Goal: Navigation & Orientation: Find specific page/section

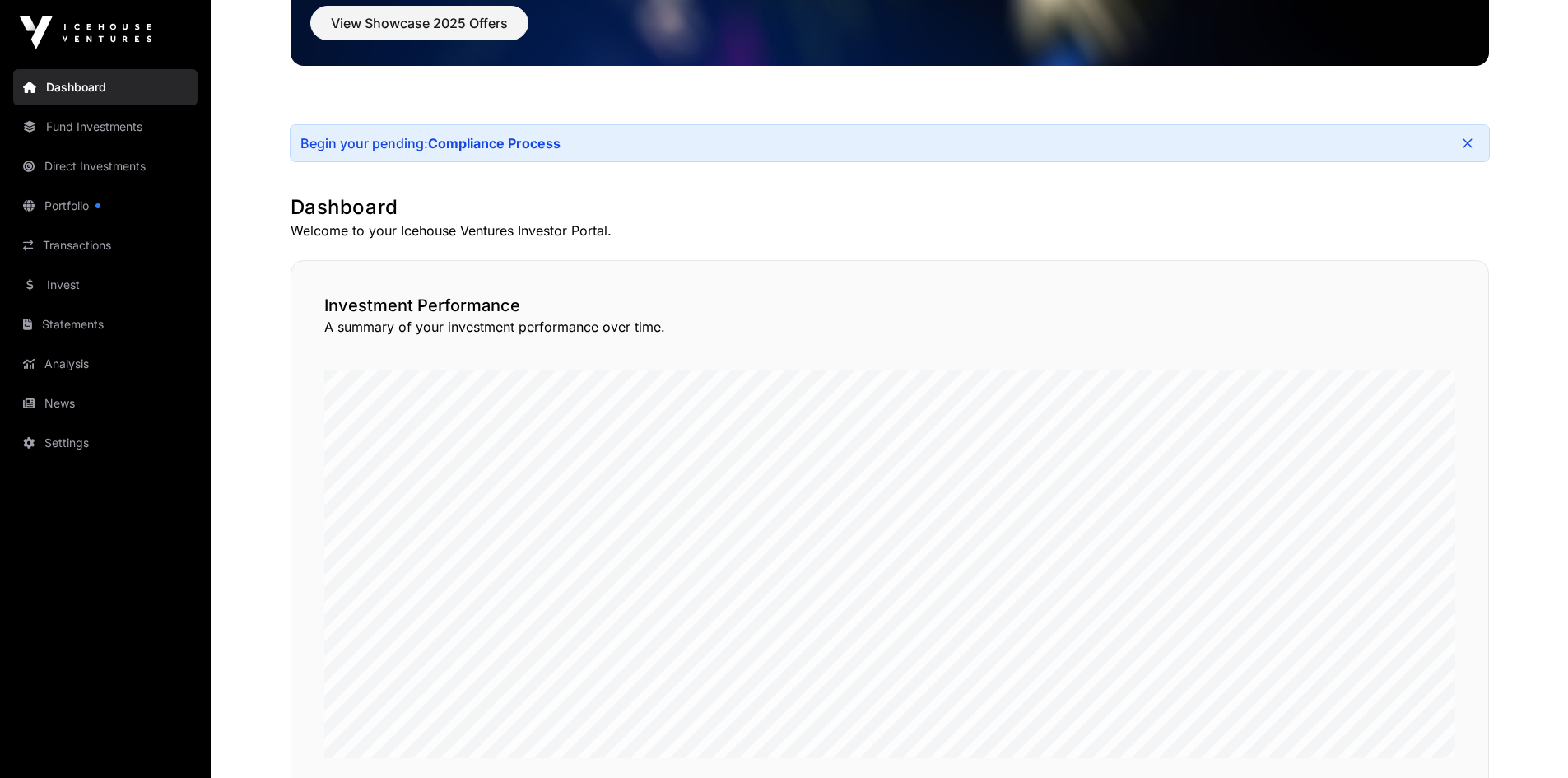
scroll to position [247, 0]
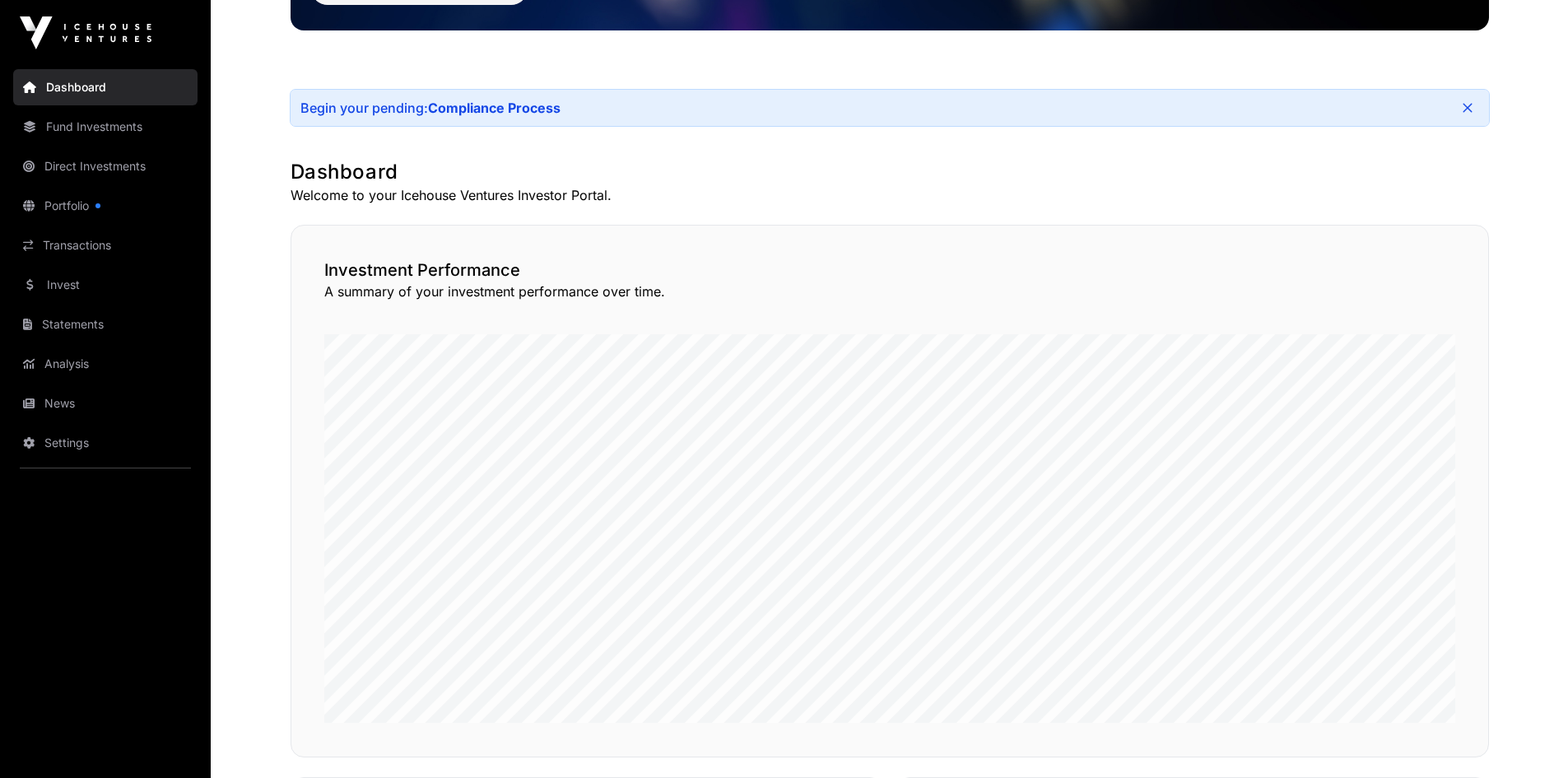
click at [100, 202] on link "Portfolio" at bounding box center [105, 206] width 184 height 36
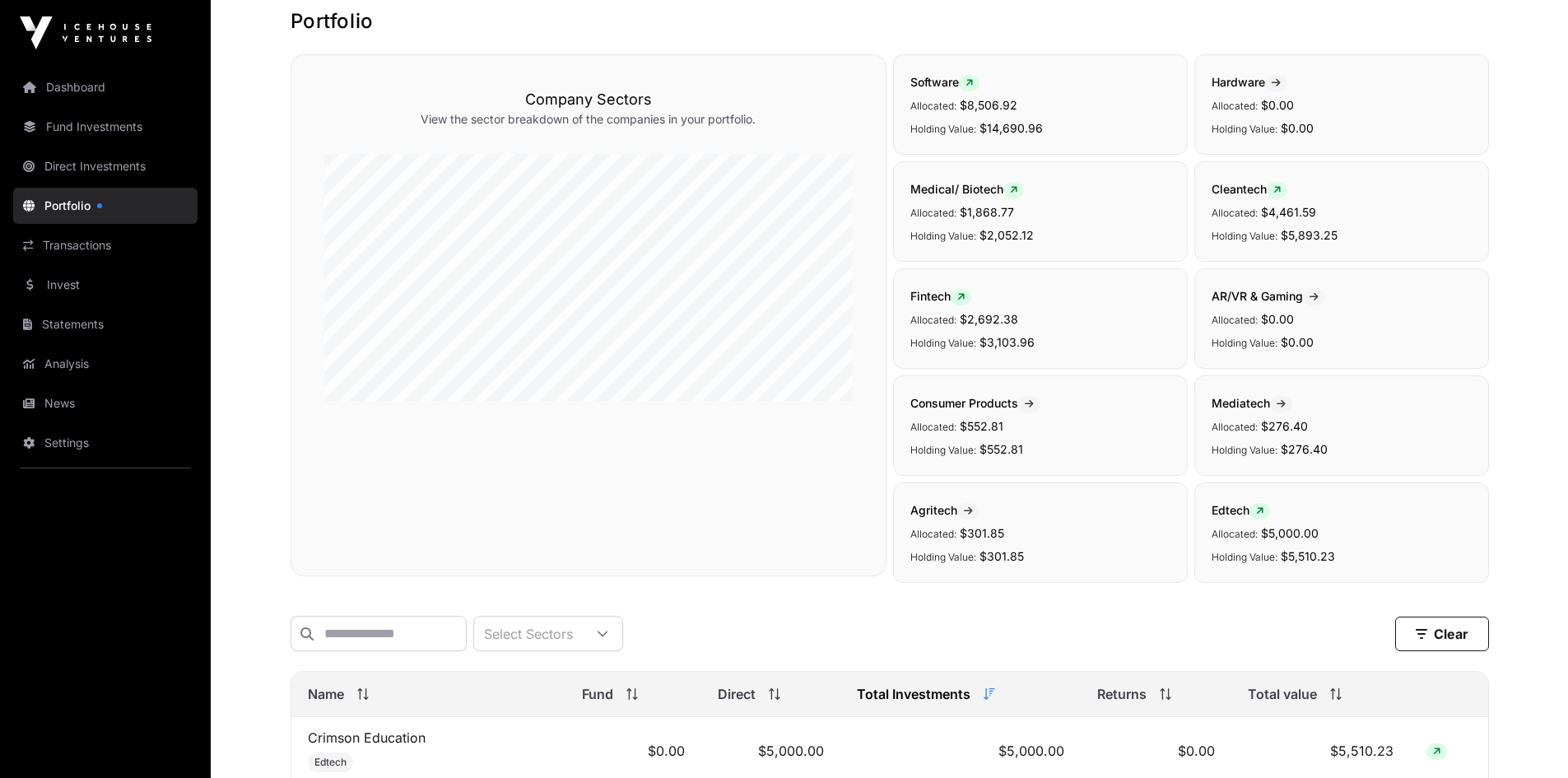
scroll to position [82, 0]
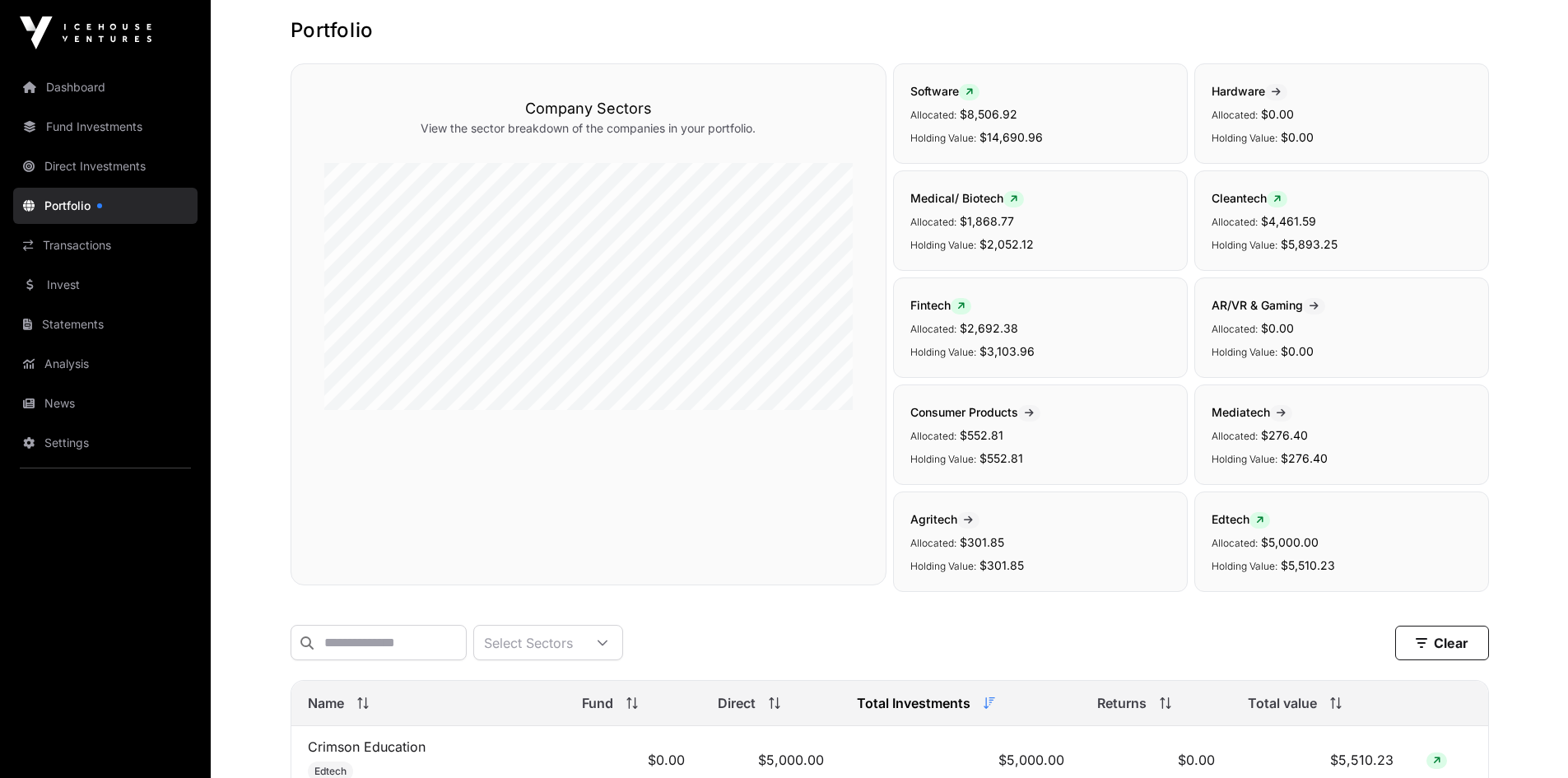
click at [96, 130] on link "Fund Investments" at bounding box center [105, 127] width 184 height 36
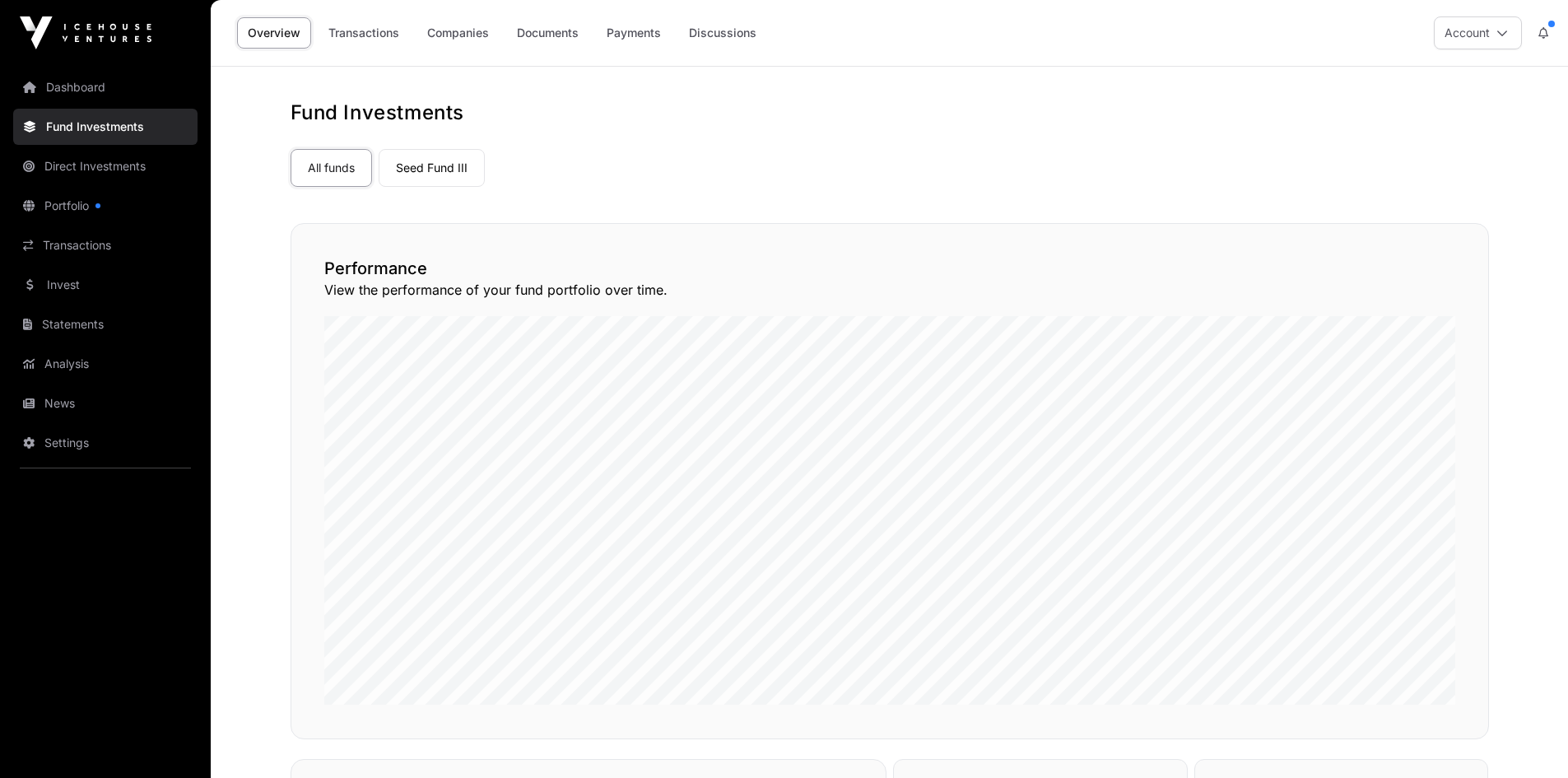
click at [82, 85] on link "Dashboard" at bounding box center [105, 87] width 184 height 36
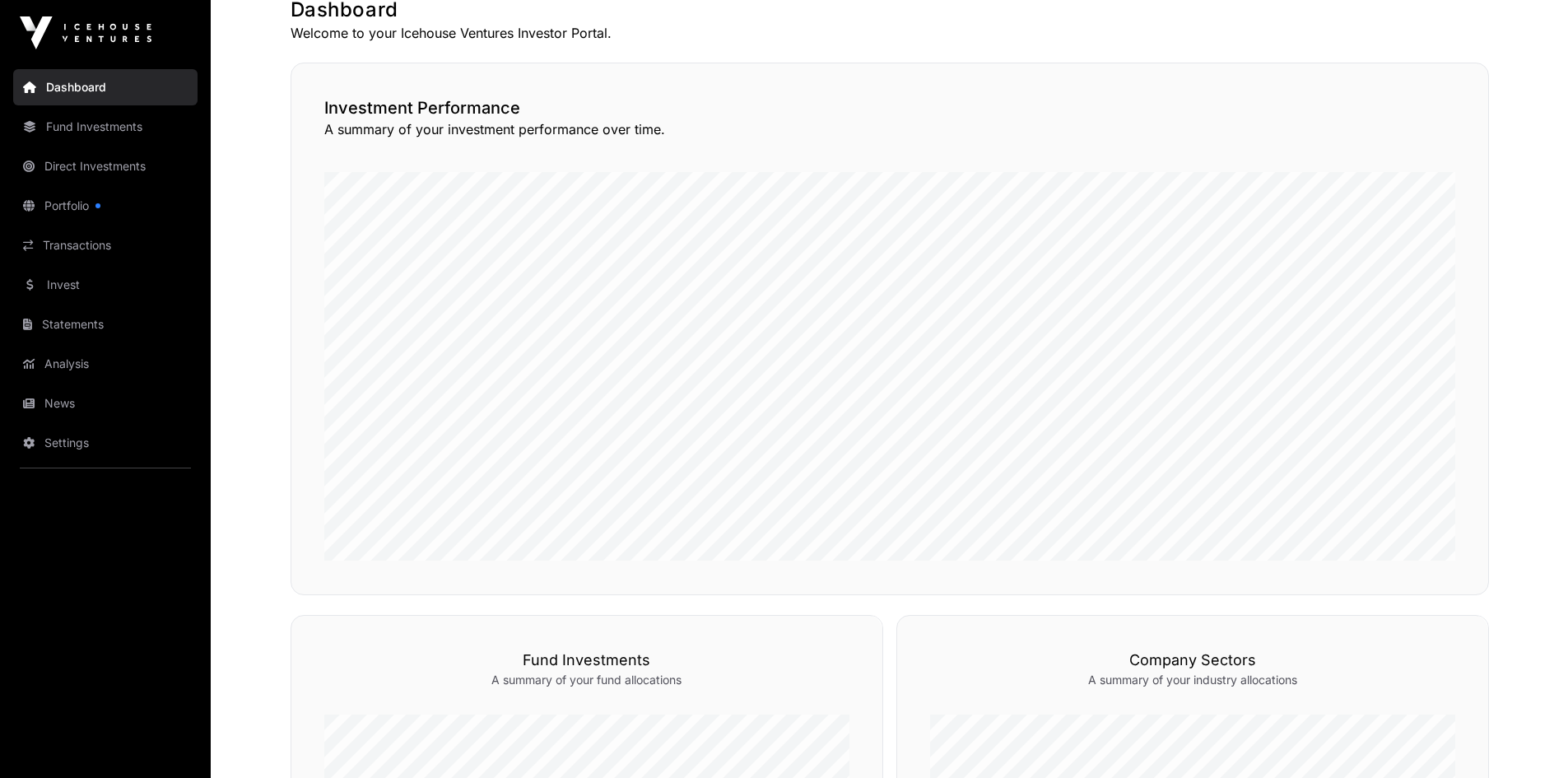
scroll to position [411, 0]
click at [114, 125] on link "Fund Investments" at bounding box center [105, 127] width 184 height 36
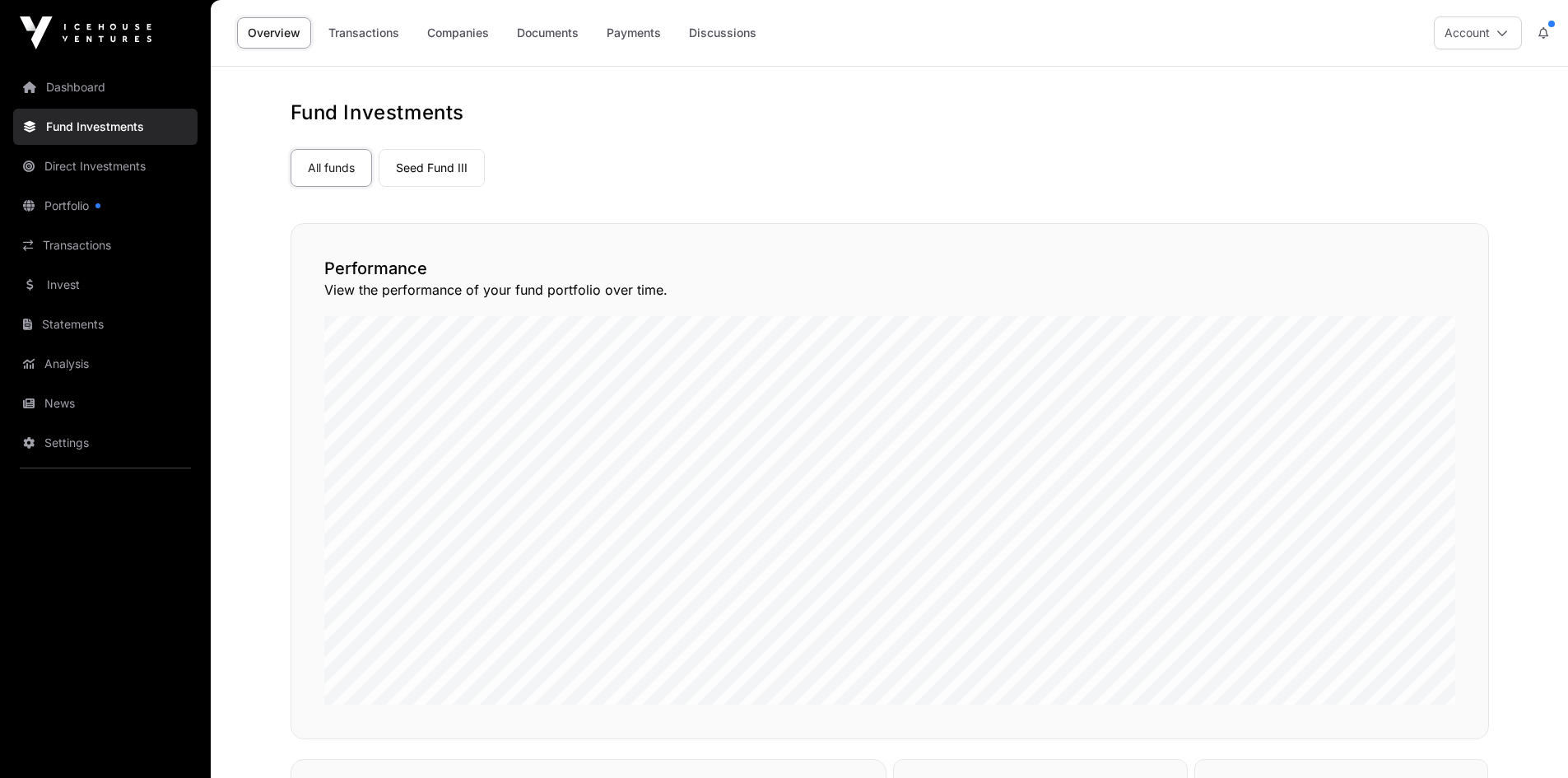
click at [424, 167] on link "Seed Fund III" at bounding box center [432, 168] width 106 height 38
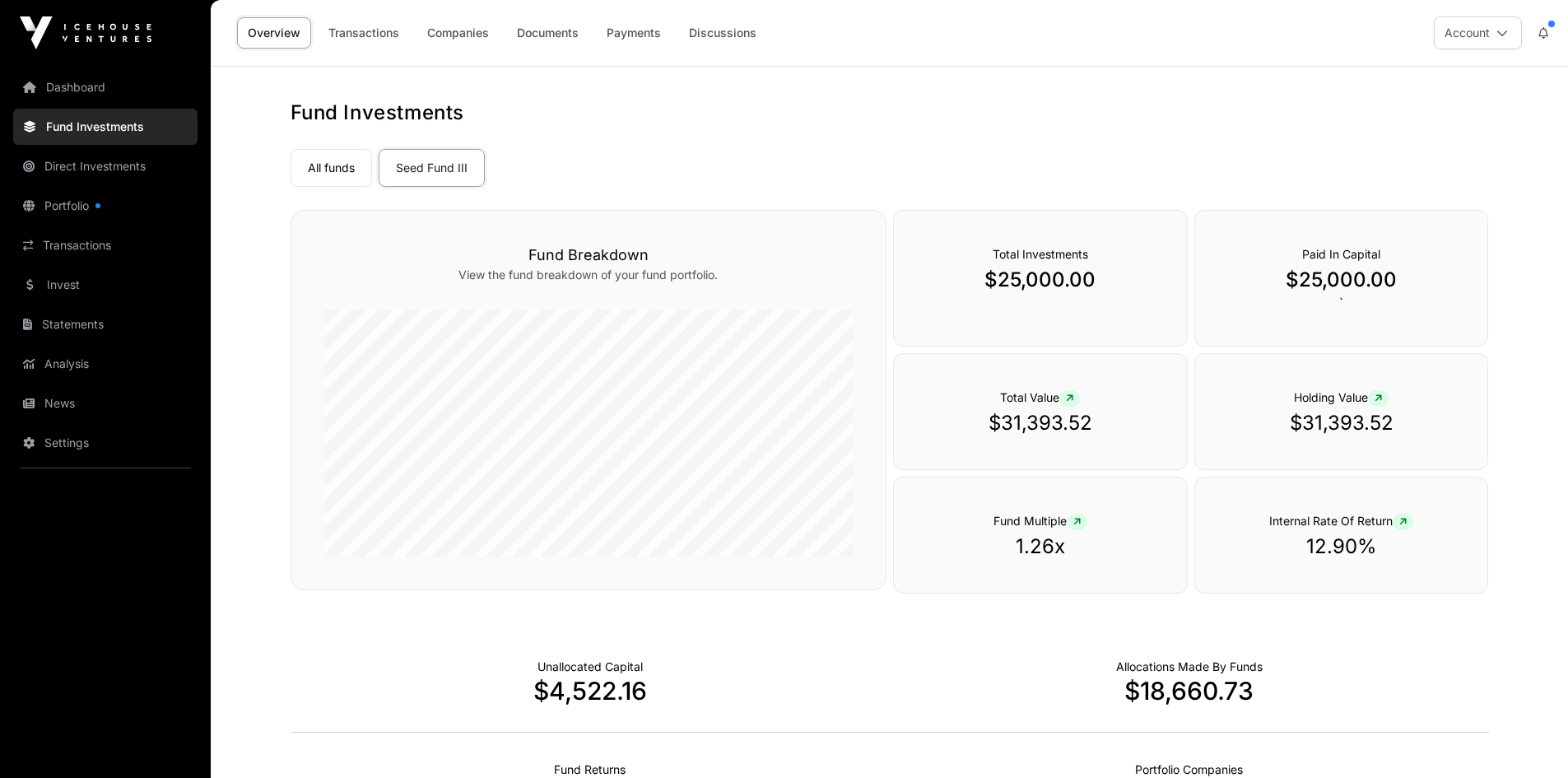
click at [328, 168] on link "All funds" at bounding box center [331, 168] width 82 height 38
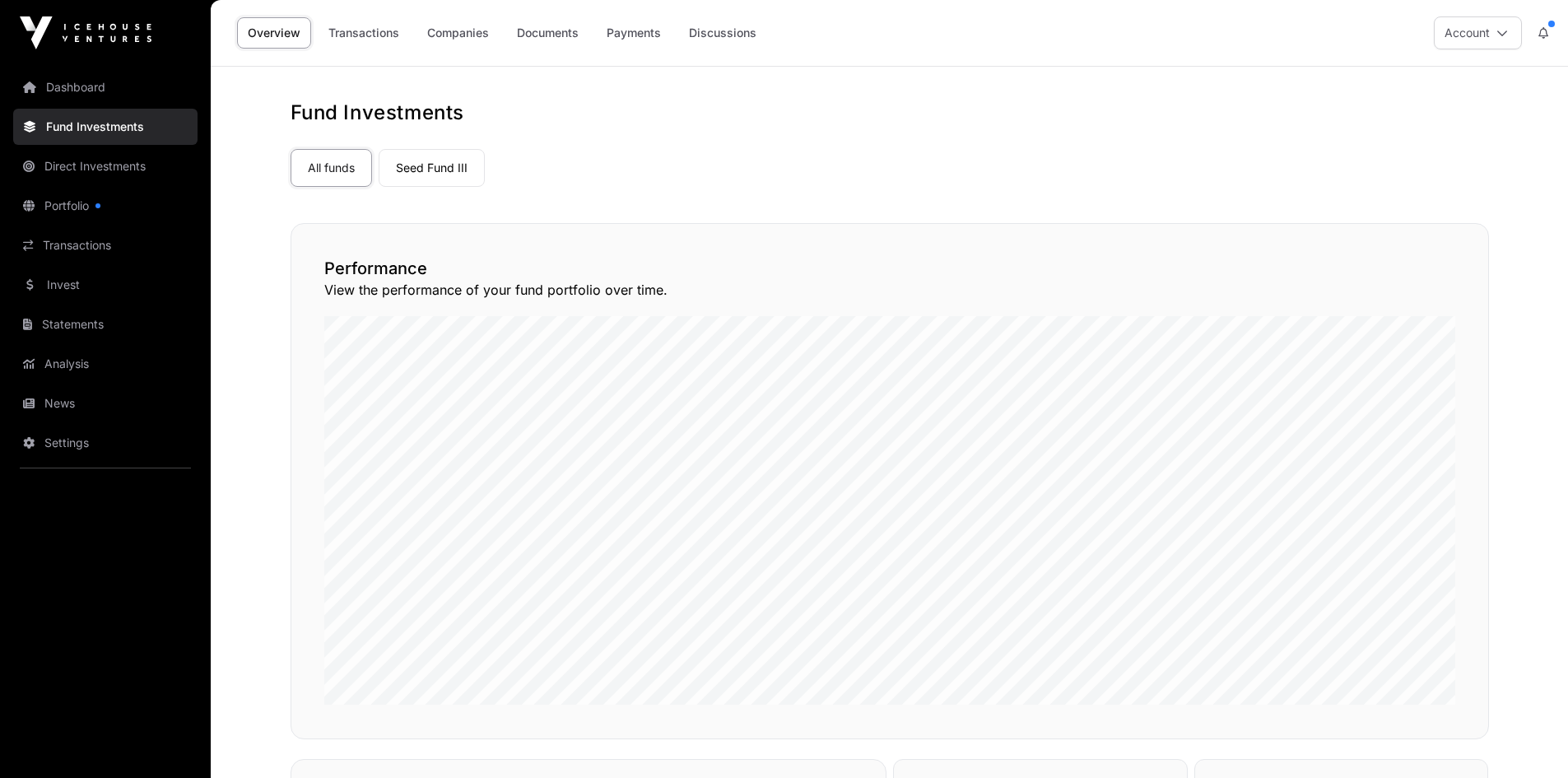
click at [421, 166] on link "Seed Fund III" at bounding box center [432, 168] width 106 height 38
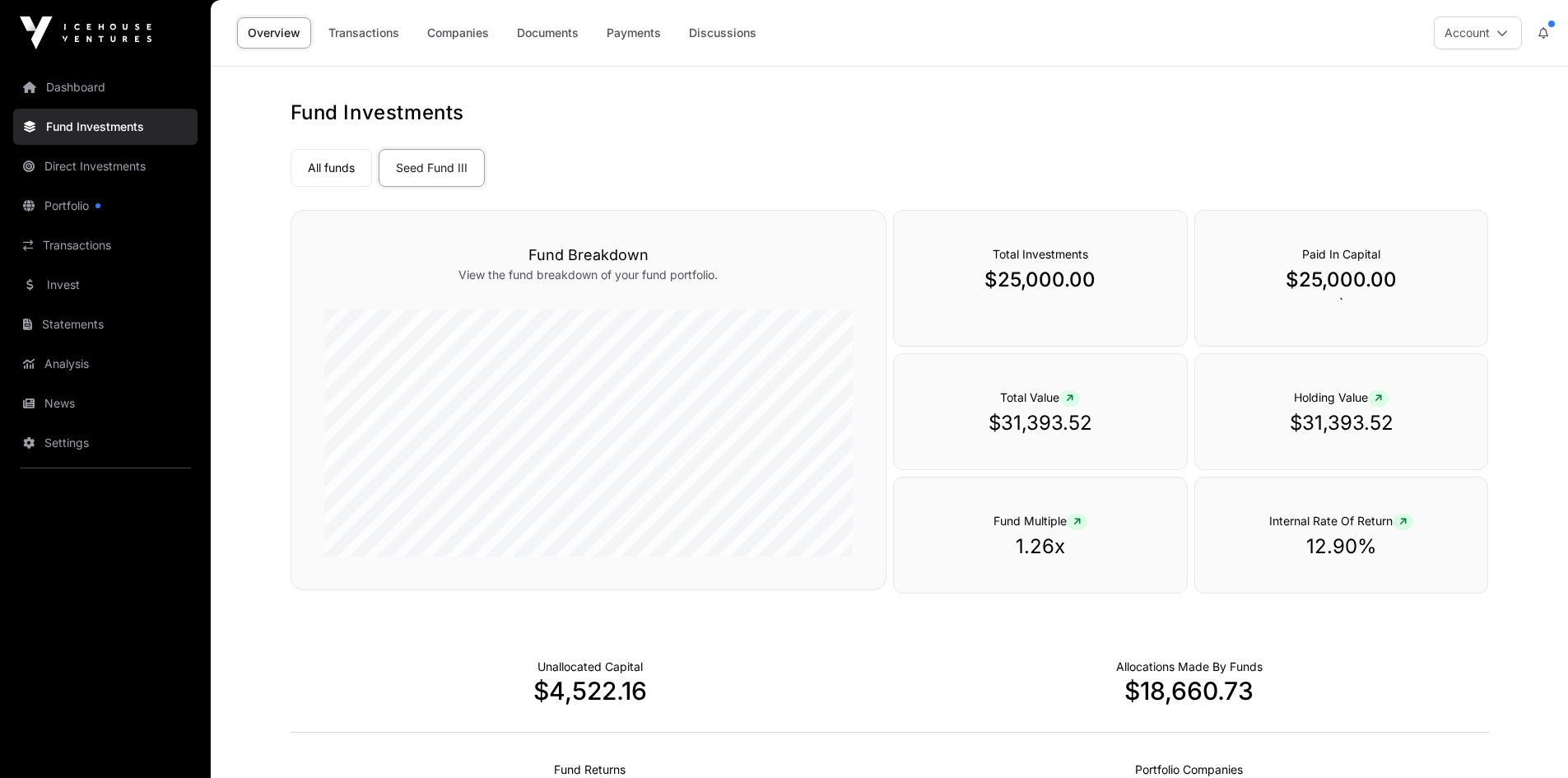
click at [546, 33] on link "Documents" at bounding box center [547, 34] width 83 height 32
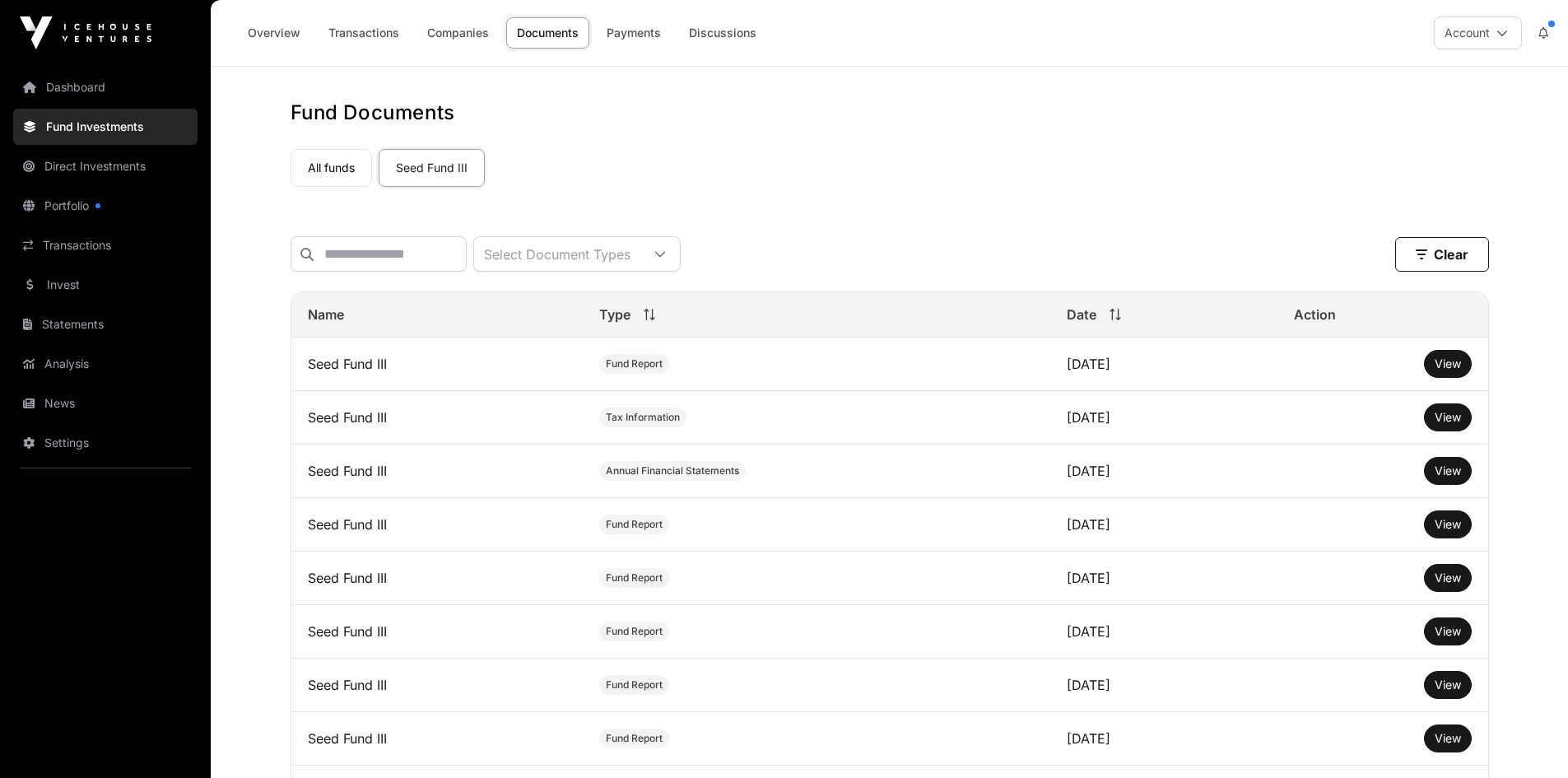
click at [644, 480] on span "Annual Financial Statements" at bounding box center [672, 470] width 146 height 20
click at [616, 373] on span "Fund Report" at bounding box center [634, 363] width 70 height 20
click at [92, 238] on link "Transactions" at bounding box center [105, 245] width 184 height 36
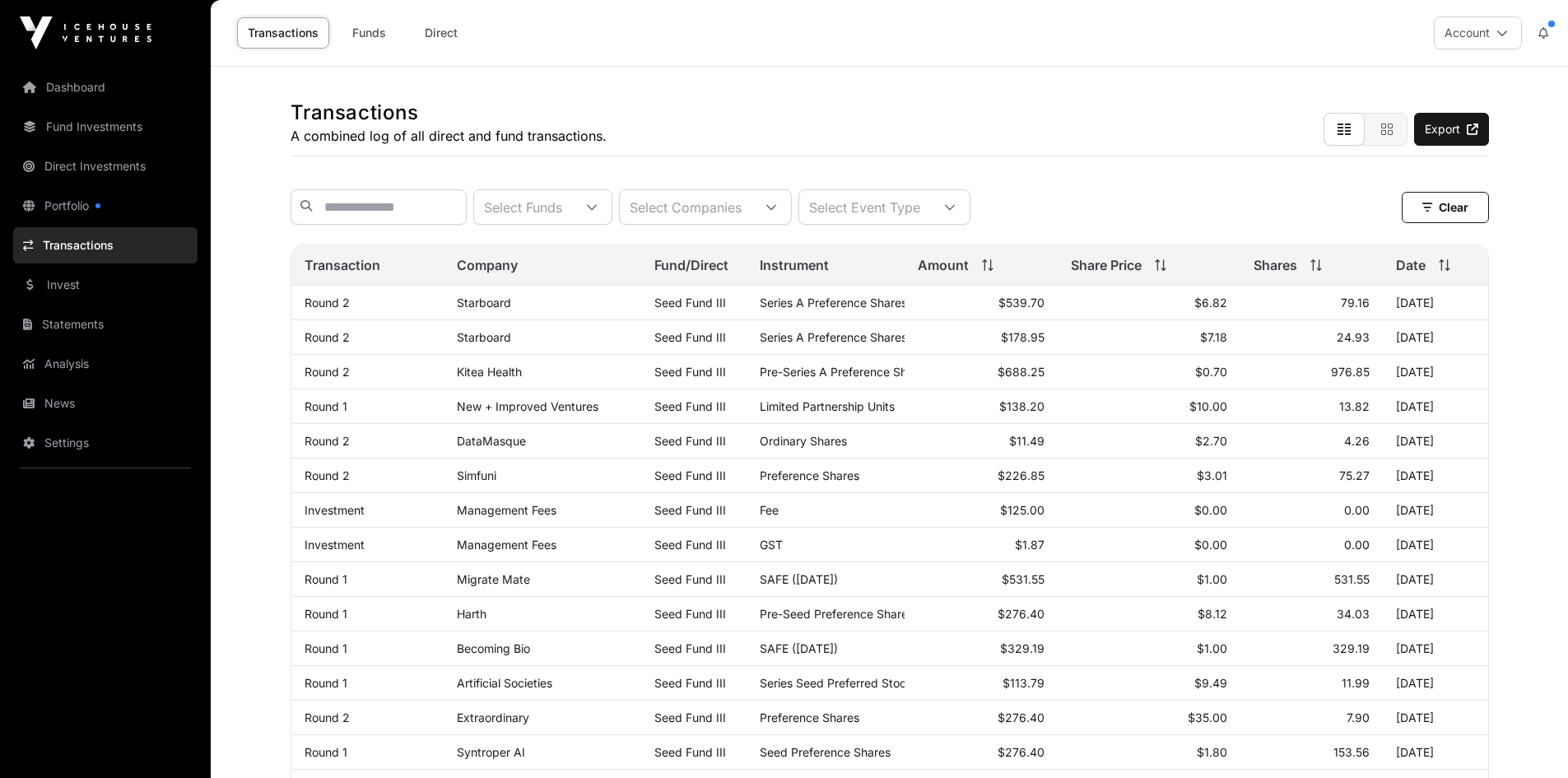
click at [372, 40] on link "Funds" at bounding box center [369, 34] width 66 height 32
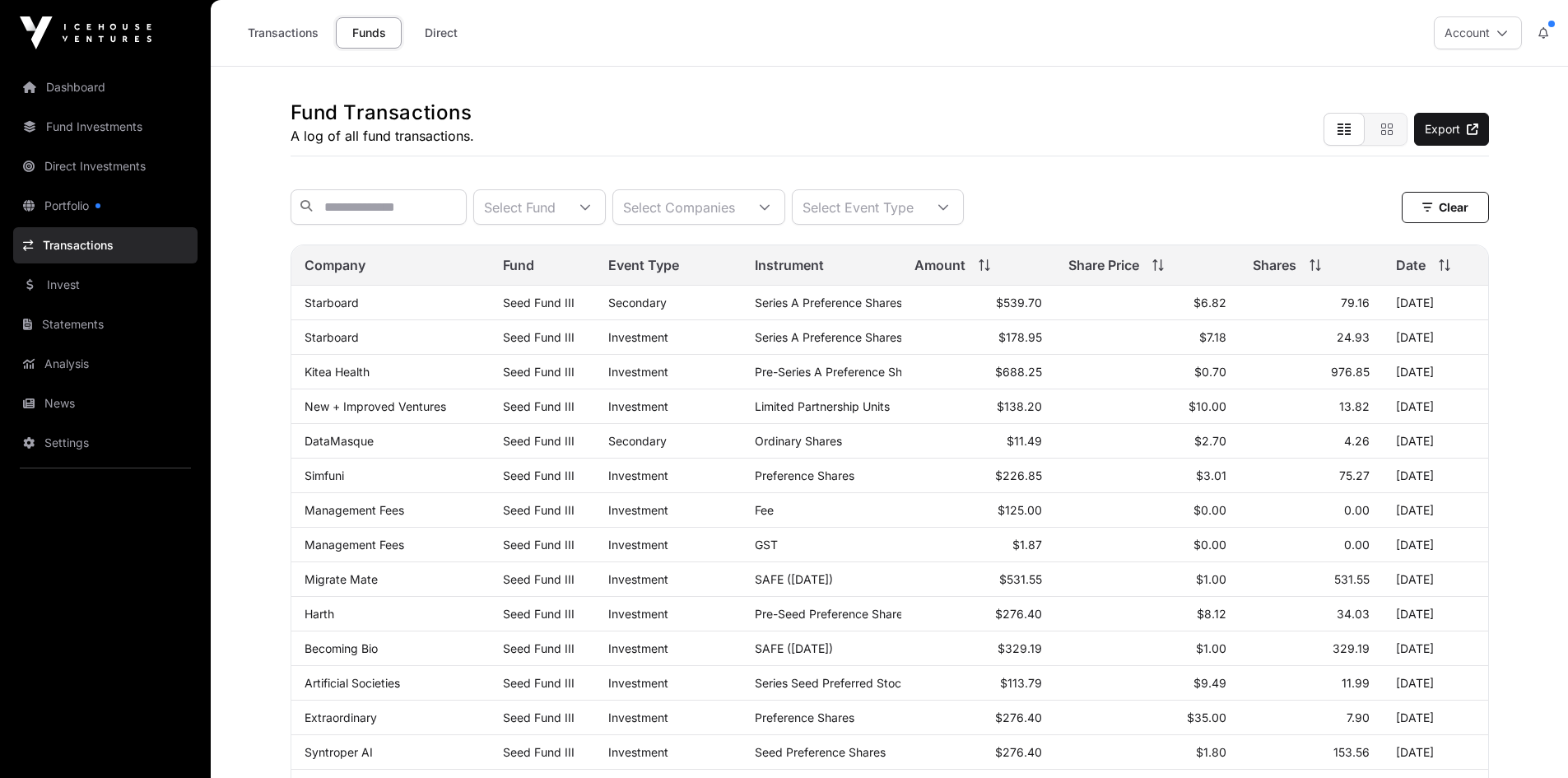
click at [100, 398] on link "News" at bounding box center [105, 403] width 184 height 36
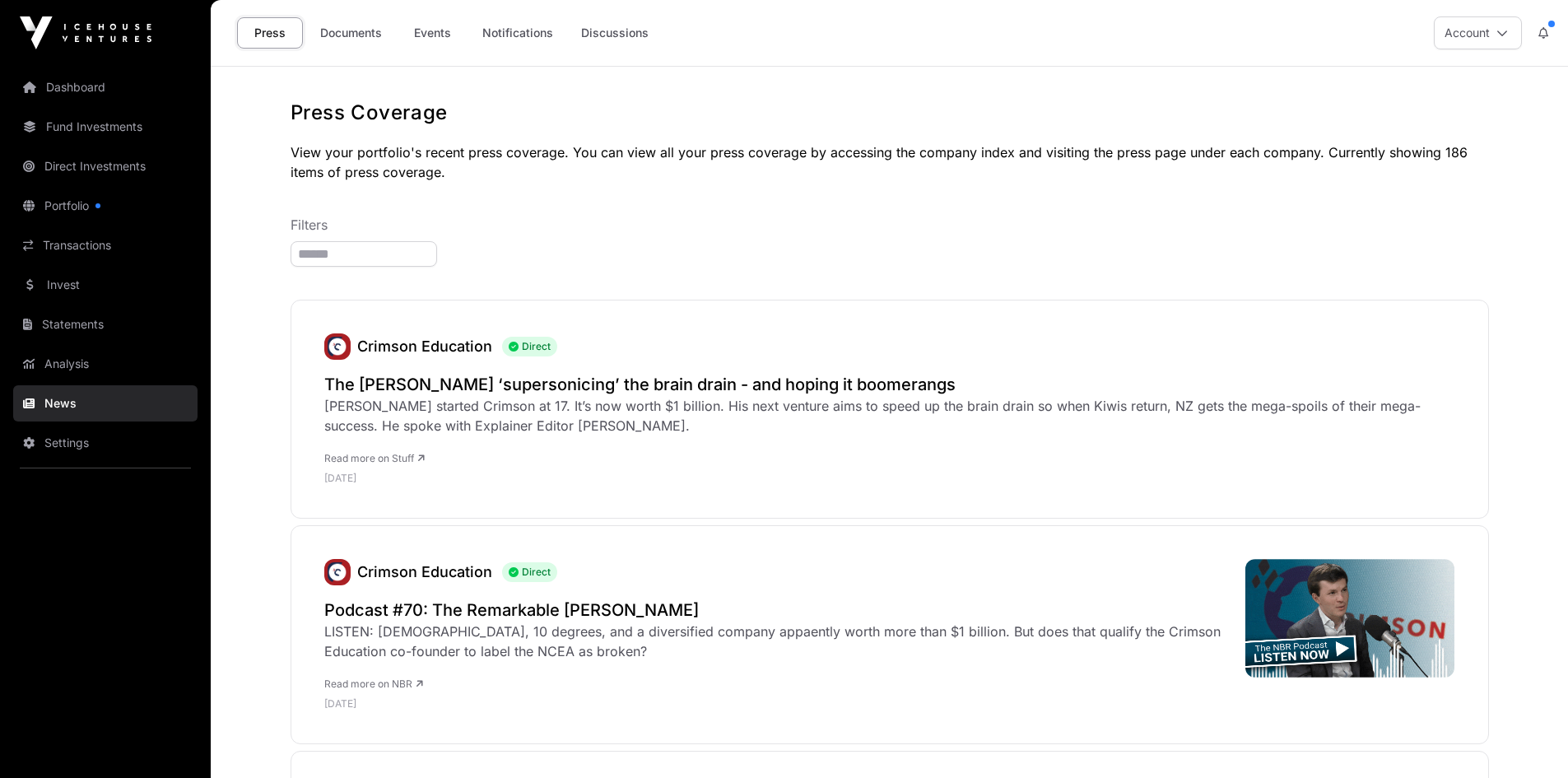
click at [88, 355] on link "Analysis" at bounding box center [105, 363] width 184 height 36
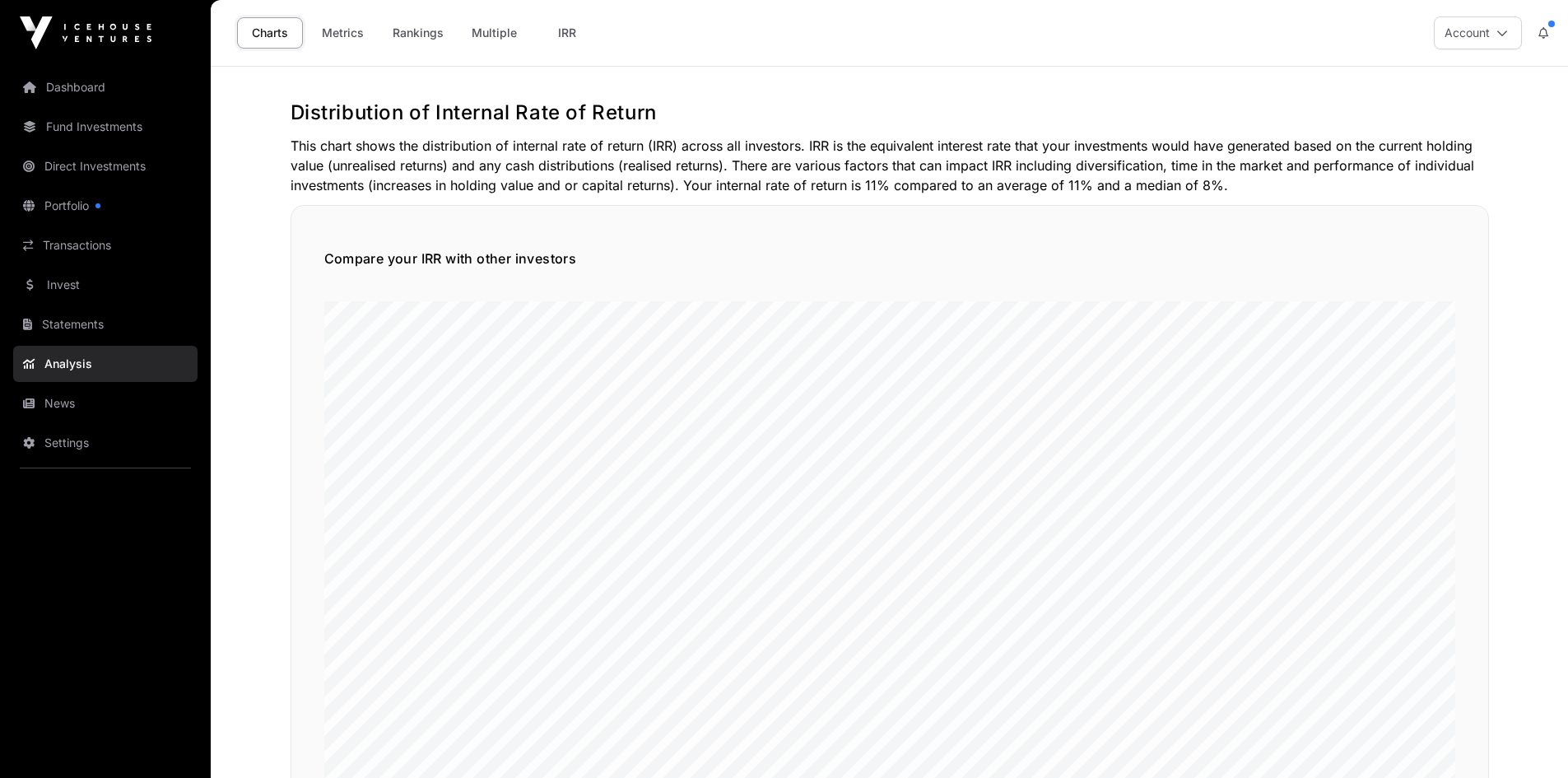
click at [83, 178] on link "Direct Investments" at bounding box center [105, 166] width 184 height 36
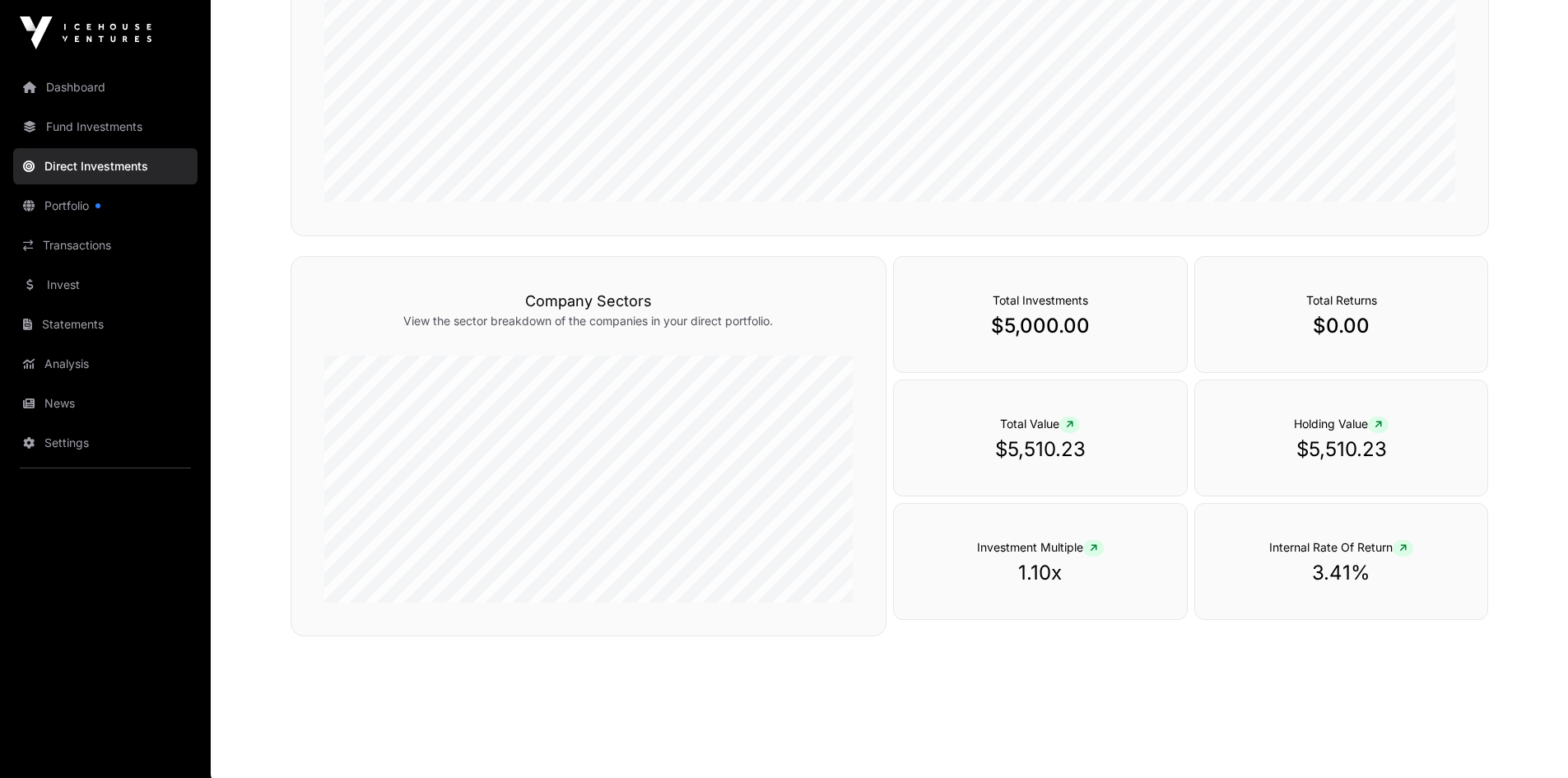
scroll to position [445, 0]
click at [74, 127] on link "Fund Investments" at bounding box center [105, 127] width 184 height 36
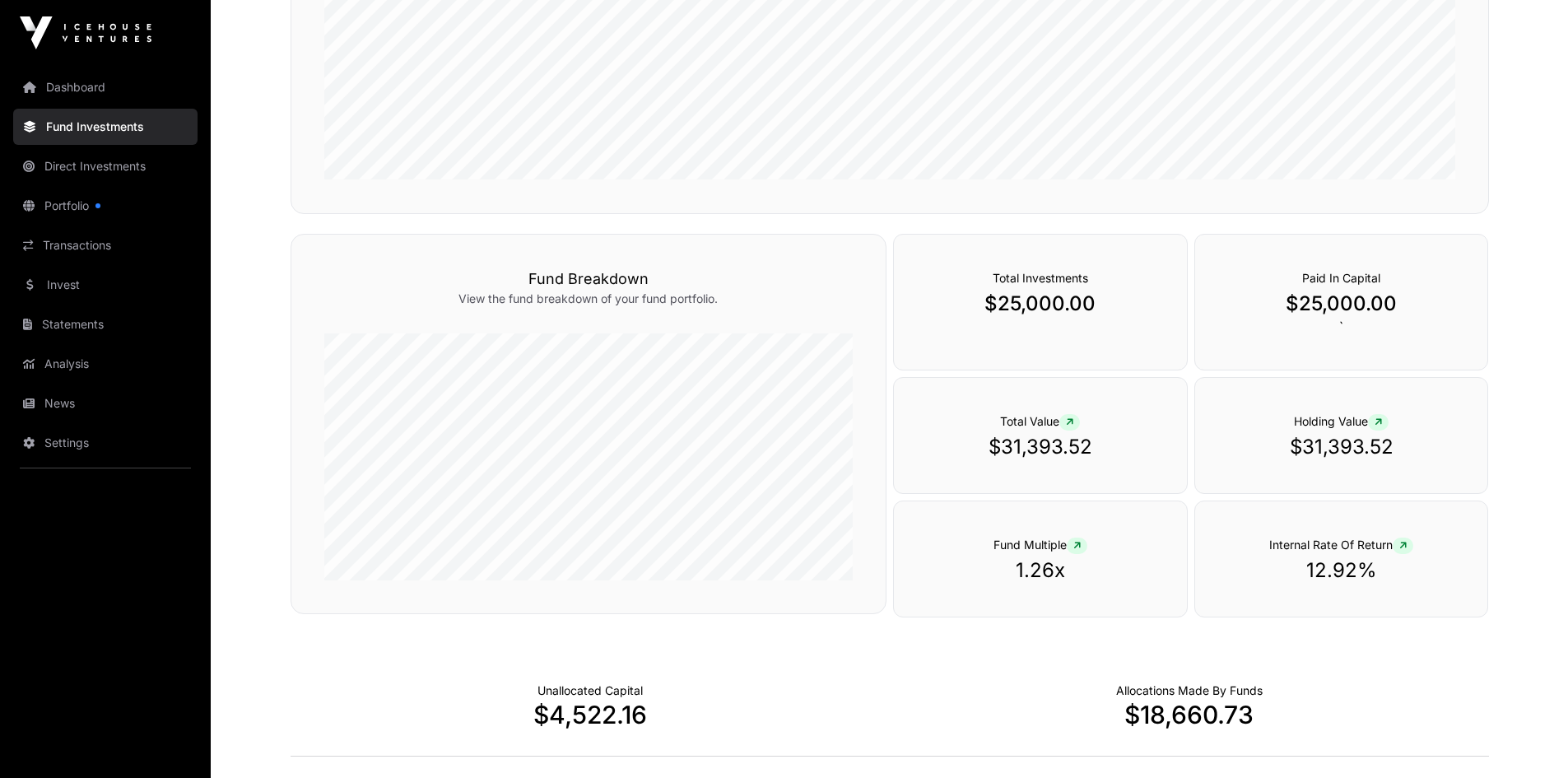
scroll to position [103, 0]
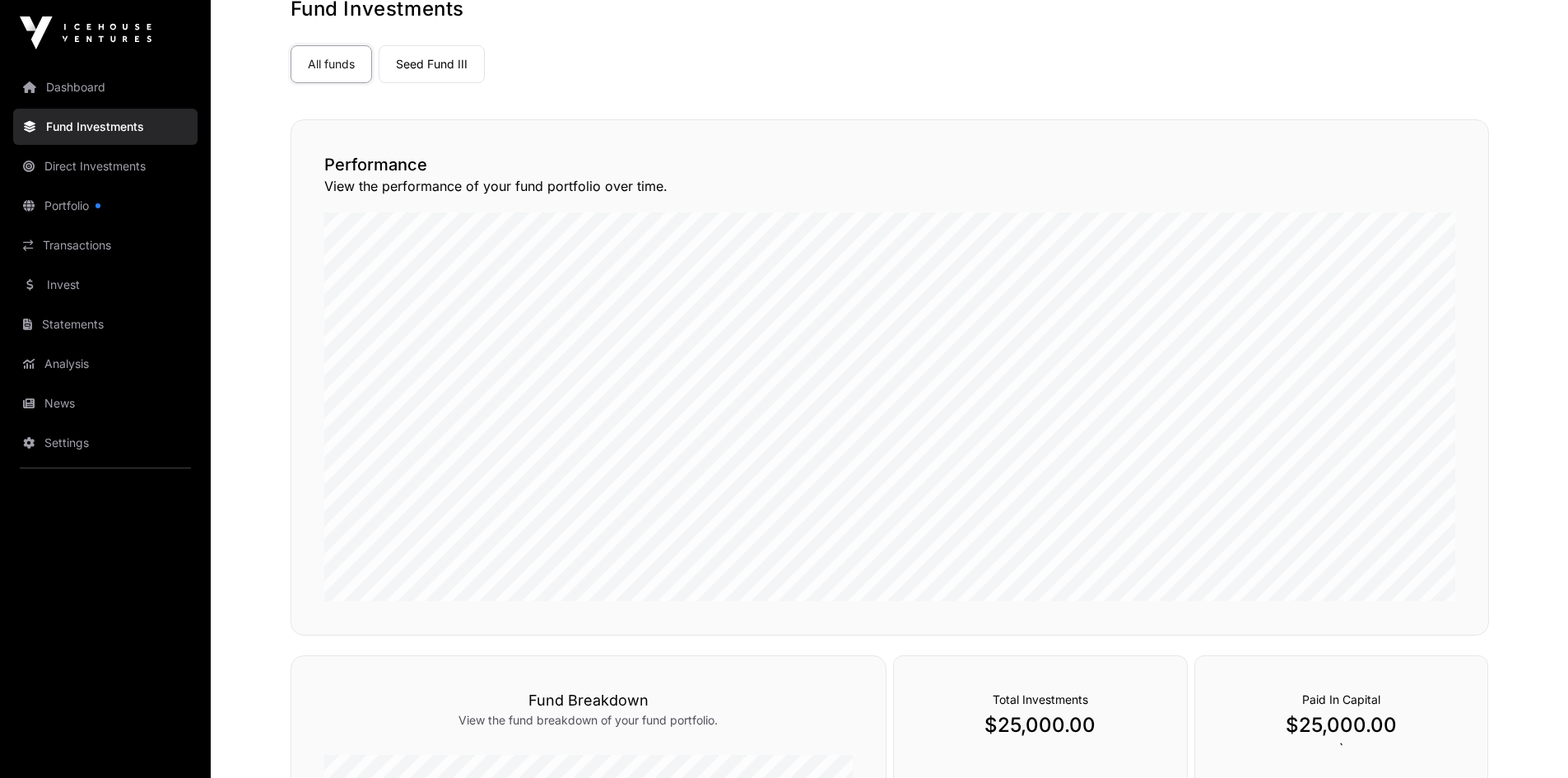
click at [439, 60] on link "Seed Fund III" at bounding box center [432, 64] width 106 height 38
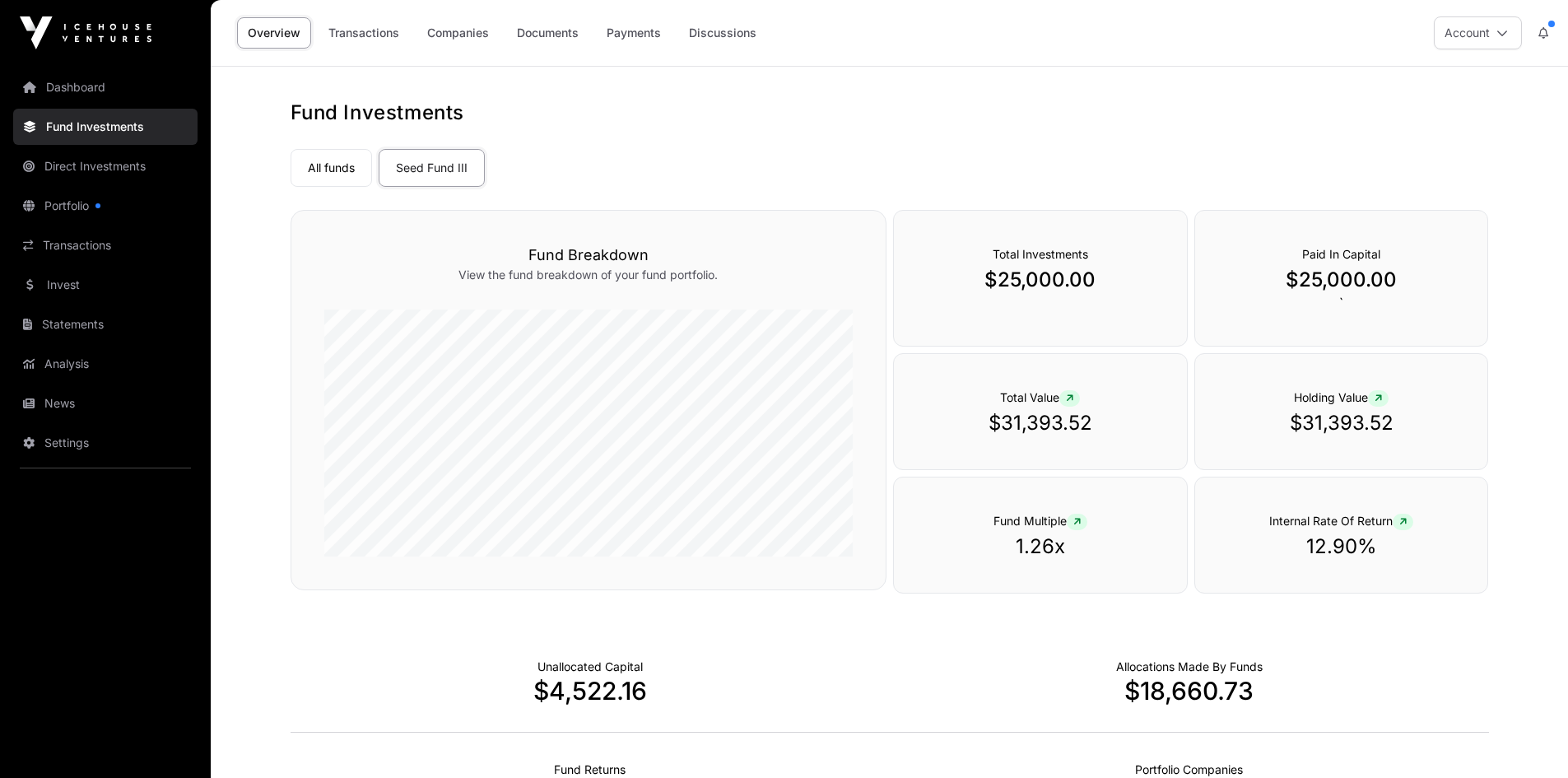
click at [371, 32] on link "Transactions" at bounding box center [363, 34] width 92 height 32
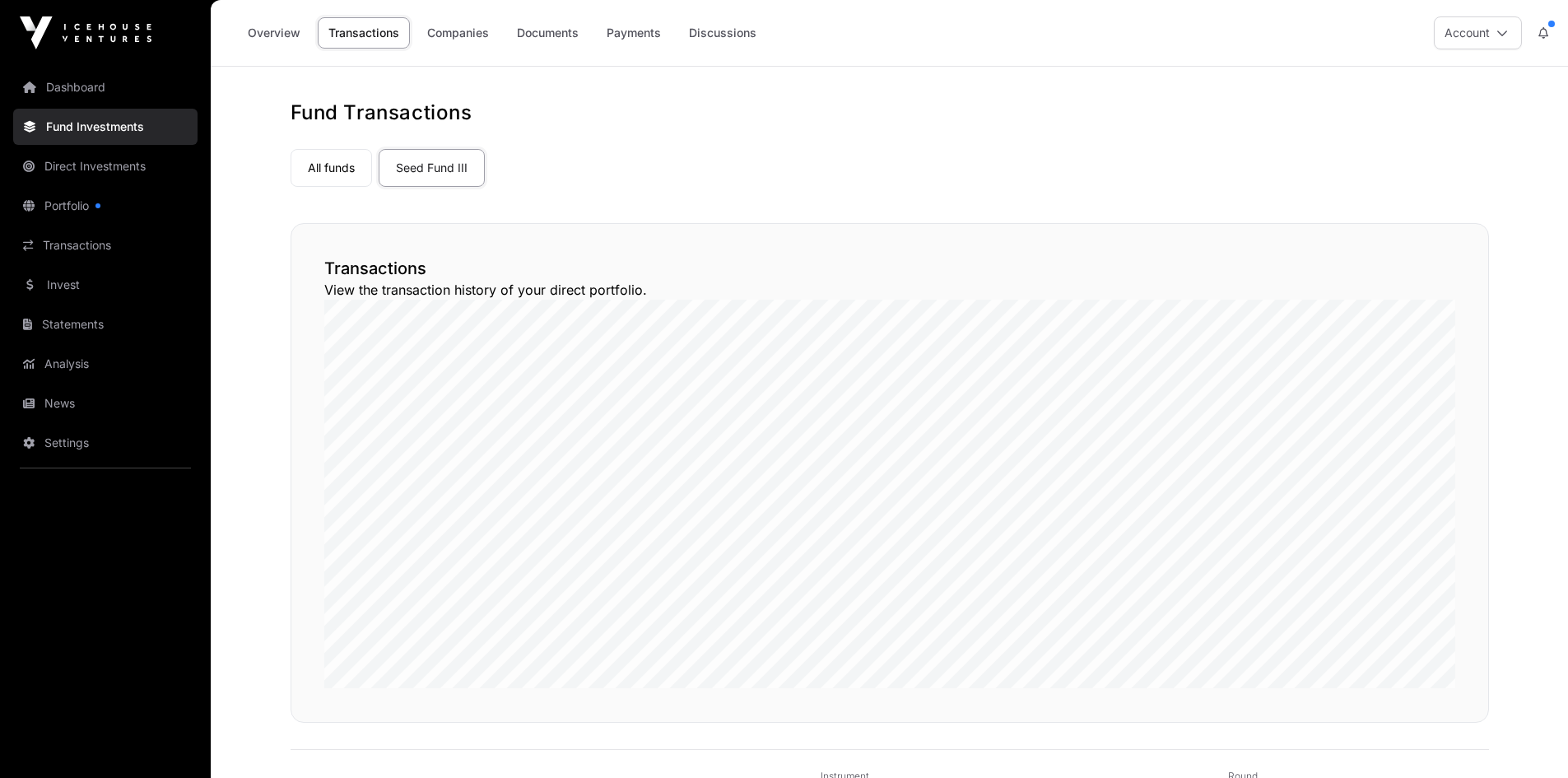
click at [647, 32] on link "Payments" at bounding box center [633, 34] width 75 height 32
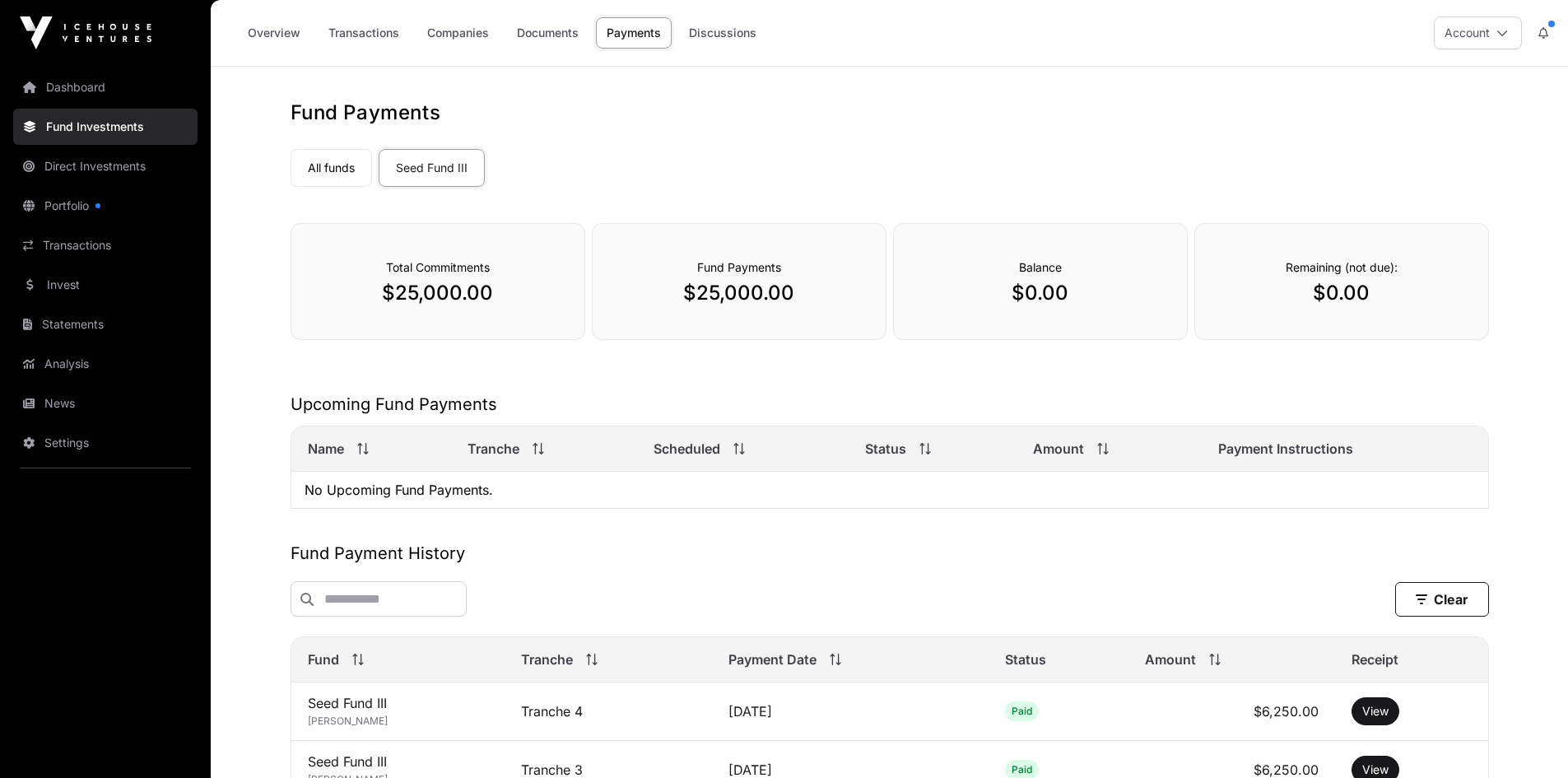
click at [330, 167] on link "All funds" at bounding box center [331, 168] width 82 height 38
click at [330, 166] on link "All funds" at bounding box center [331, 168] width 82 height 38
drag, startPoint x: 601, startPoint y: 232, endPoint x: 614, endPoint y: 252, distance: 23.9
click at [602, 223] on div "Fund Payments $25,000.00" at bounding box center [739, 282] width 295 height 117
click at [261, 28] on link "Overview" at bounding box center [275, 34] width 74 height 32
